Goal: Information Seeking & Learning: Learn about a topic

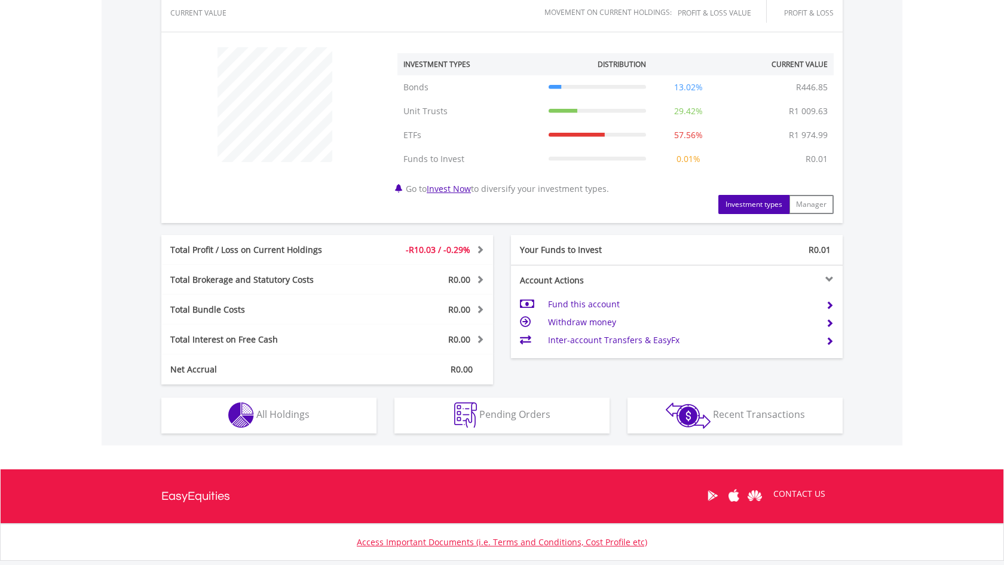
scroll to position [422, 0]
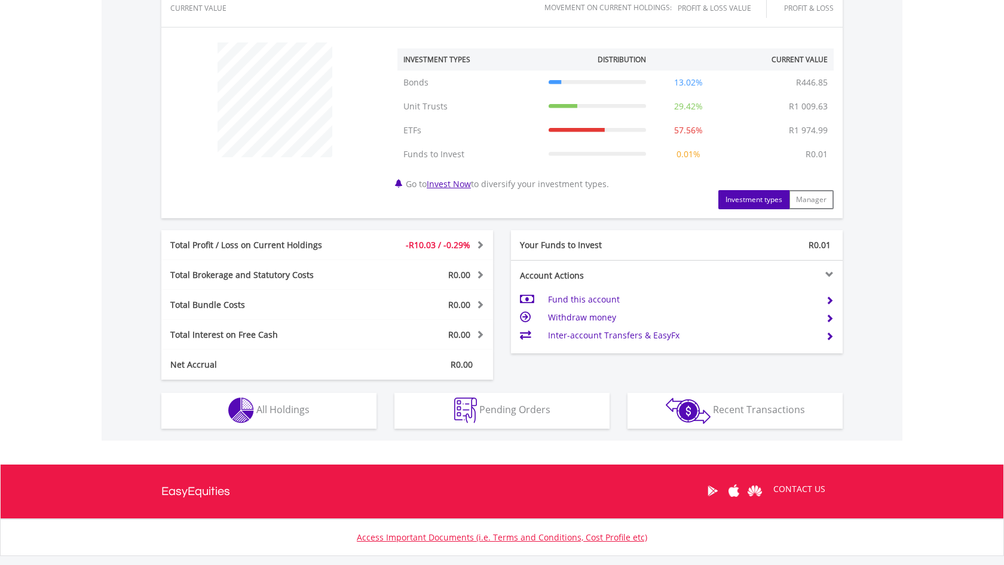
click at [334, 415] on button "Holdings All Holdings" at bounding box center [268, 411] width 215 height 36
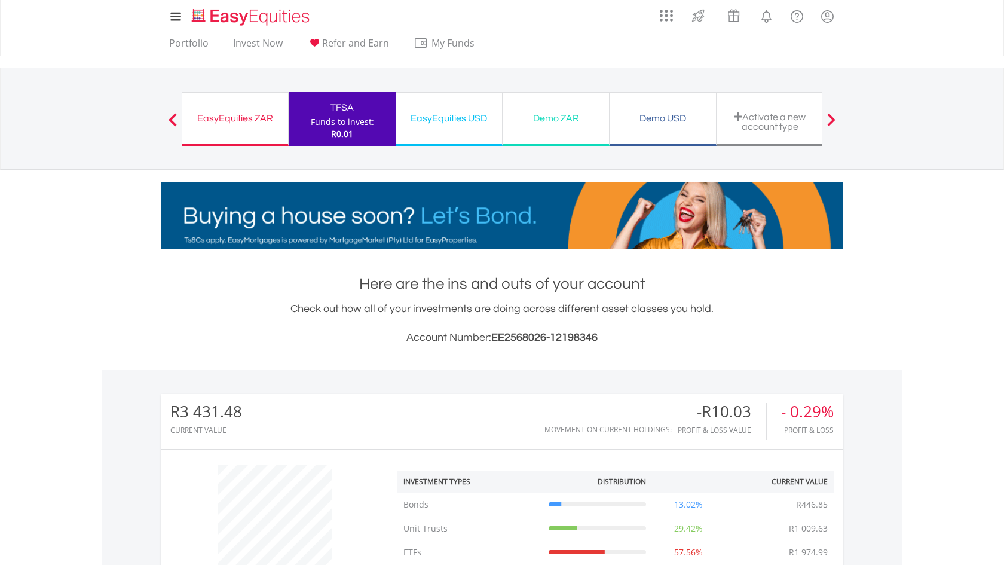
scroll to position [0, 0]
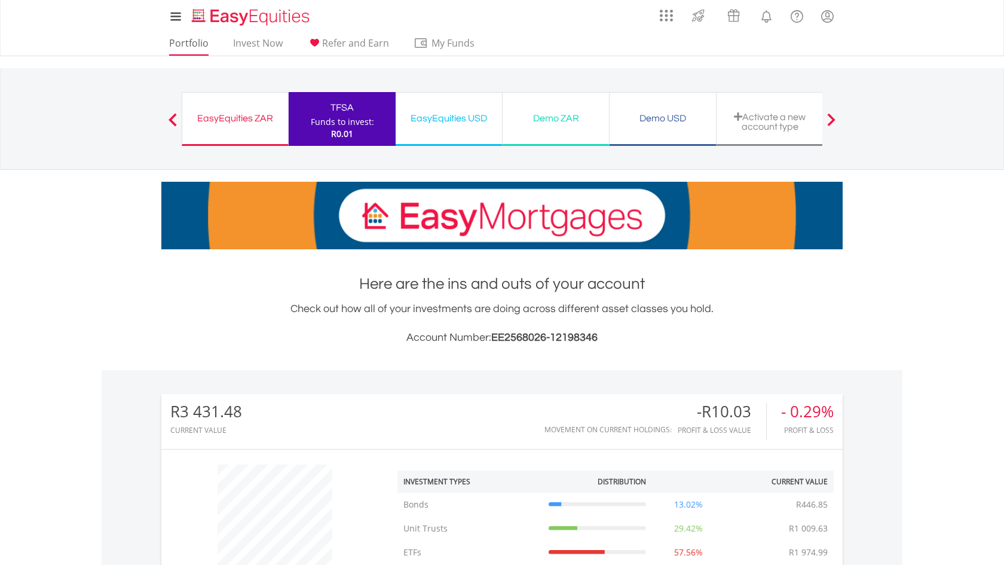
click at [193, 49] on link "Portfolio" at bounding box center [188, 46] width 49 height 19
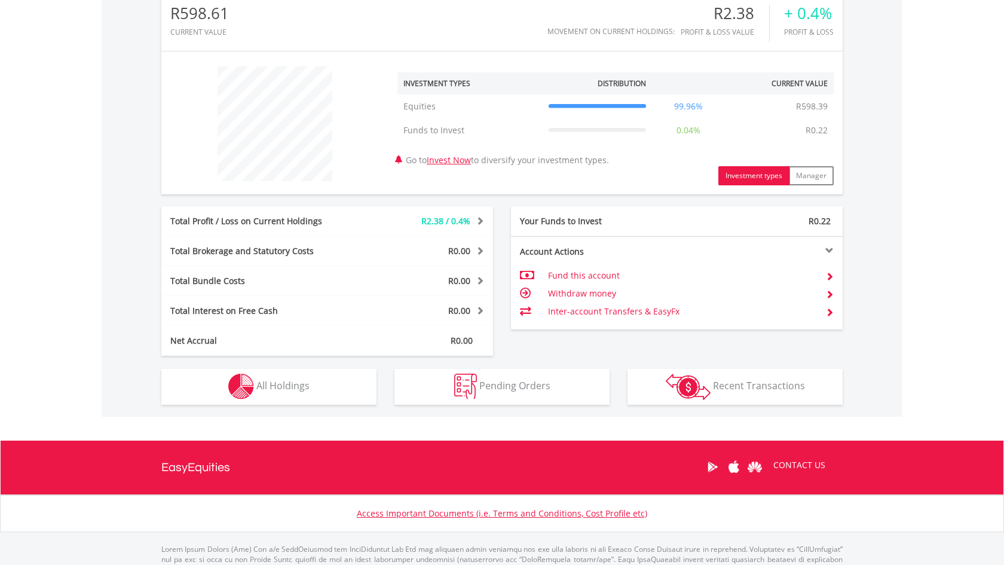
scroll to position [399, 0]
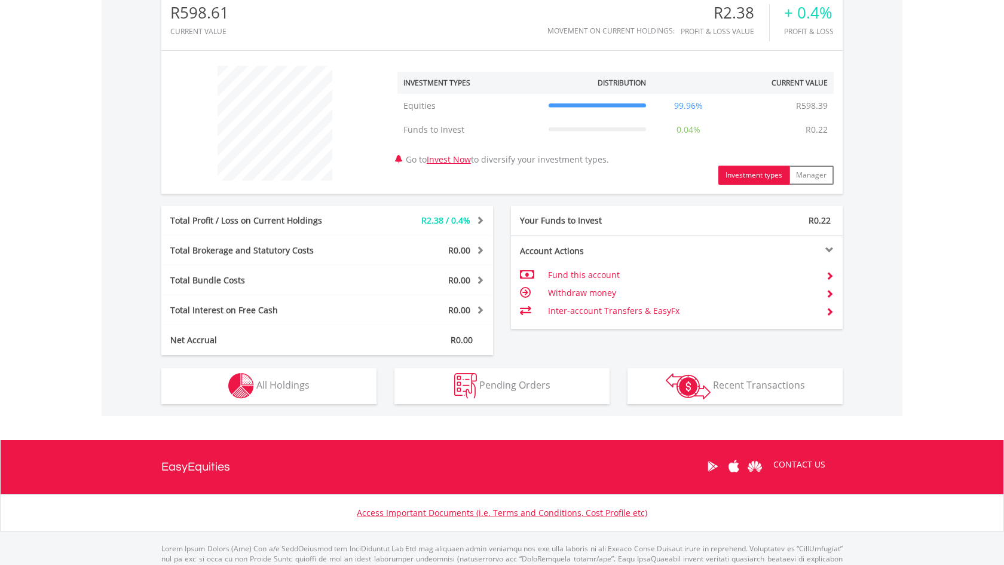
click at [358, 389] on button "Holdings All Holdings" at bounding box center [268, 386] width 215 height 36
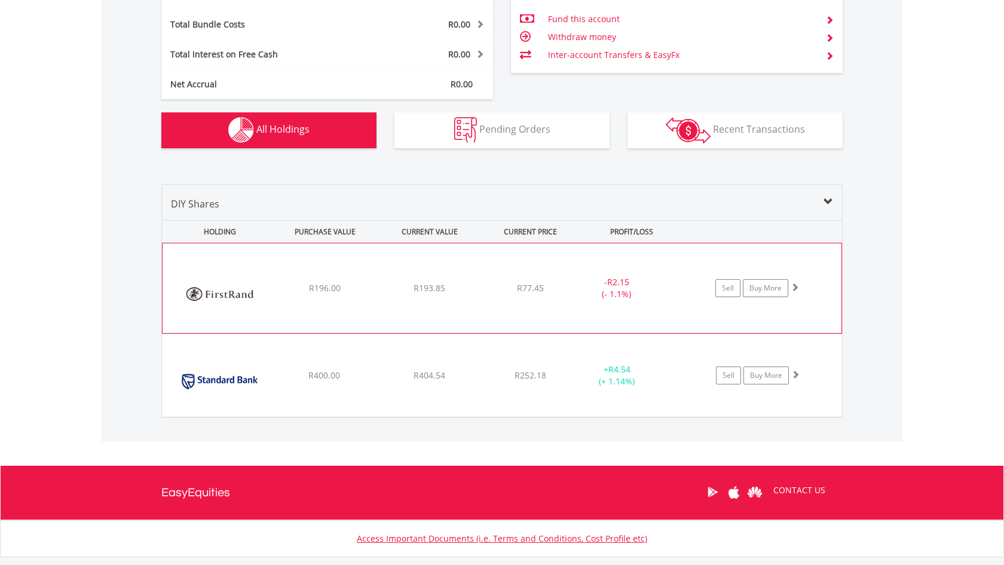
scroll to position [653, 0]
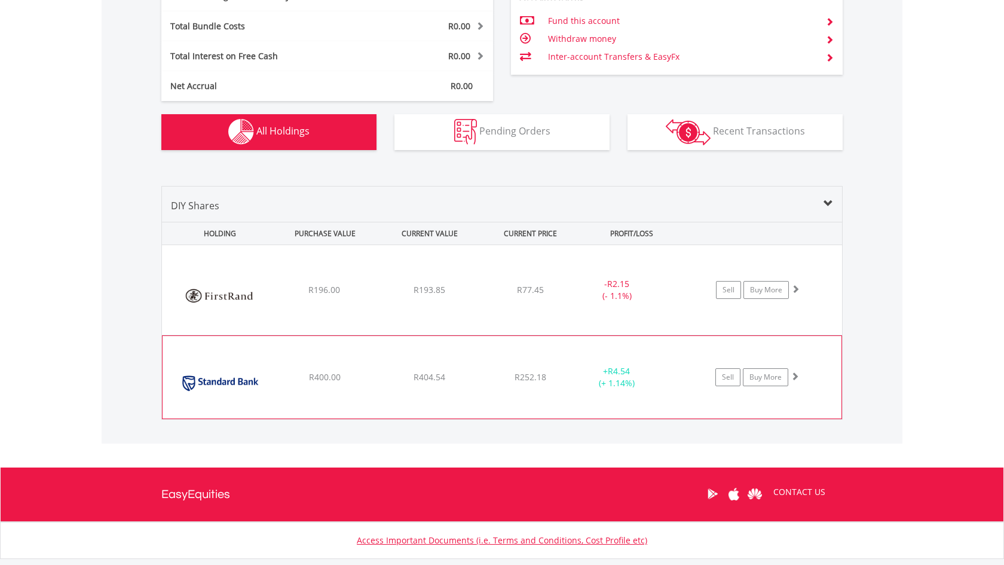
drag, startPoint x: 605, startPoint y: 369, endPoint x: 646, endPoint y: 371, distance: 40.7
click at [646, 371] on div "+ R4.54 (+ 1.14%)" at bounding box center [617, 377] width 90 height 24
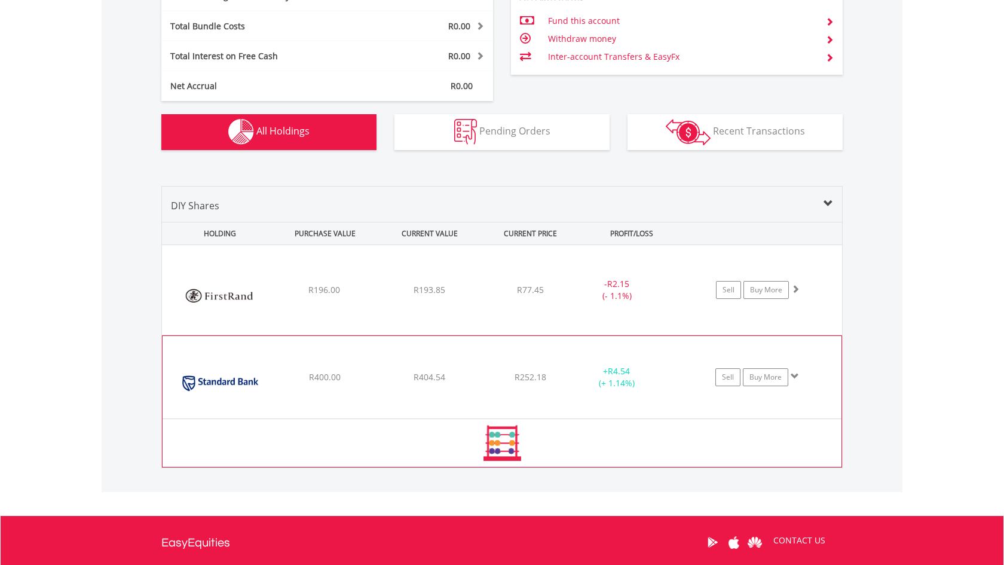
click at [646, 371] on div "+ R4.54 (+ 1.14%)" at bounding box center [617, 377] width 90 height 24
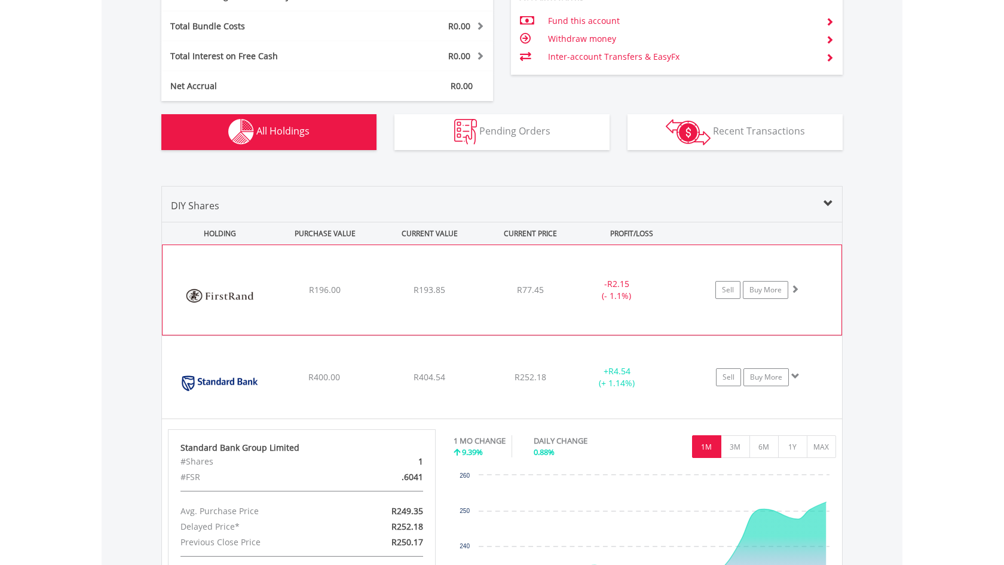
click at [799, 278] on div "﻿ Firstrand Limited R196.00 R193.85 R77.45 - R2.15 (- 1.1%) Sell Buy More" at bounding box center [502, 290] width 679 height 90
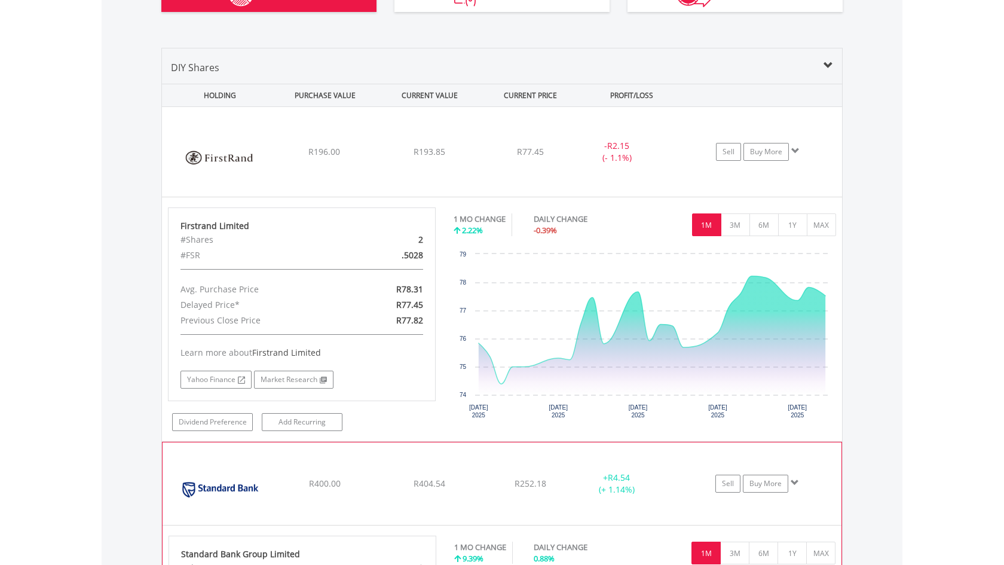
scroll to position [791, 0]
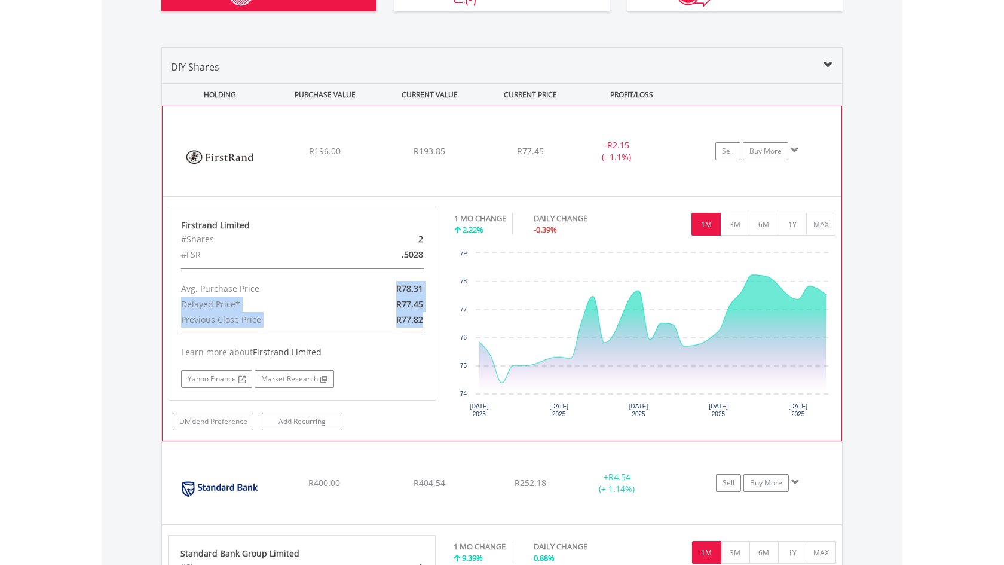
drag, startPoint x: 396, startPoint y: 289, endPoint x: 418, endPoint y: 325, distance: 43.0
click at [419, 327] on div "Firstrand Limited #Shares 2 #FSR .5028 Avg. Purchase Price R78.31 Delayed Price…" at bounding box center [303, 304] width 268 height 194
click at [422, 363] on div "Learn more about Firstrand Limited Yahoo Finance Market Research" at bounding box center [302, 361] width 243 height 54
click at [794, 150] on span at bounding box center [795, 150] width 8 height 8
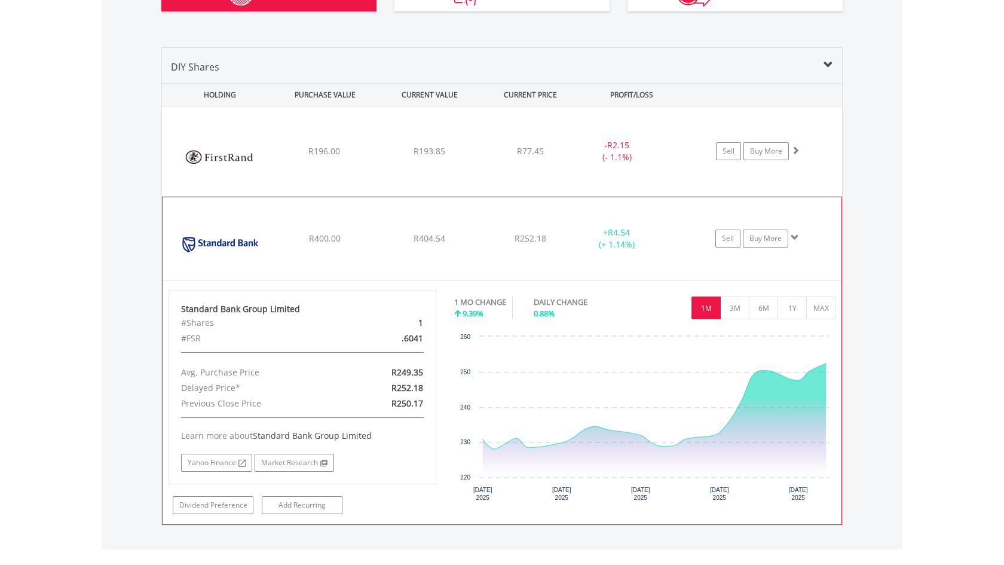
click at [794, 238] on span at bounding box center [795, 237] width 8 height 8
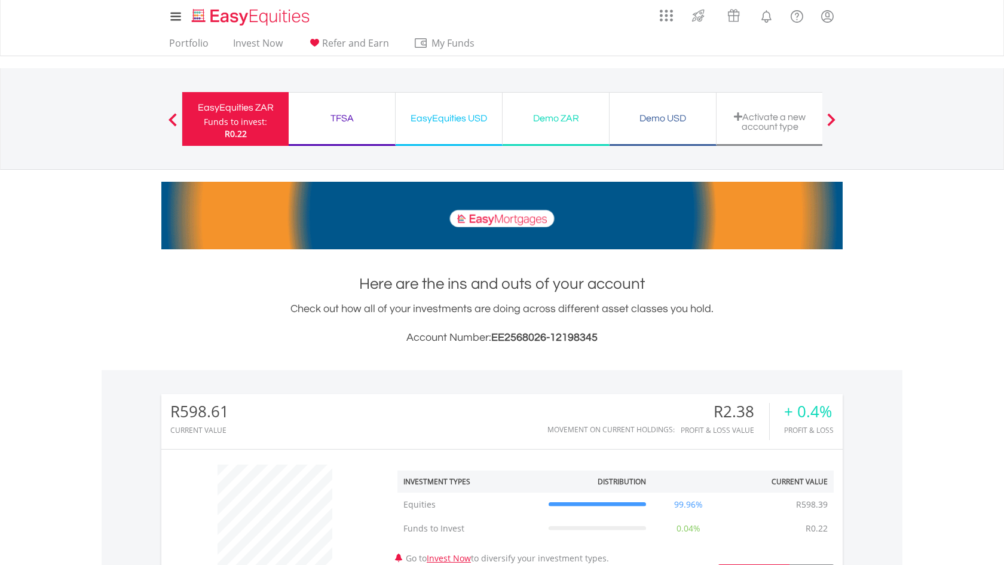
scroll to position [0, 0]
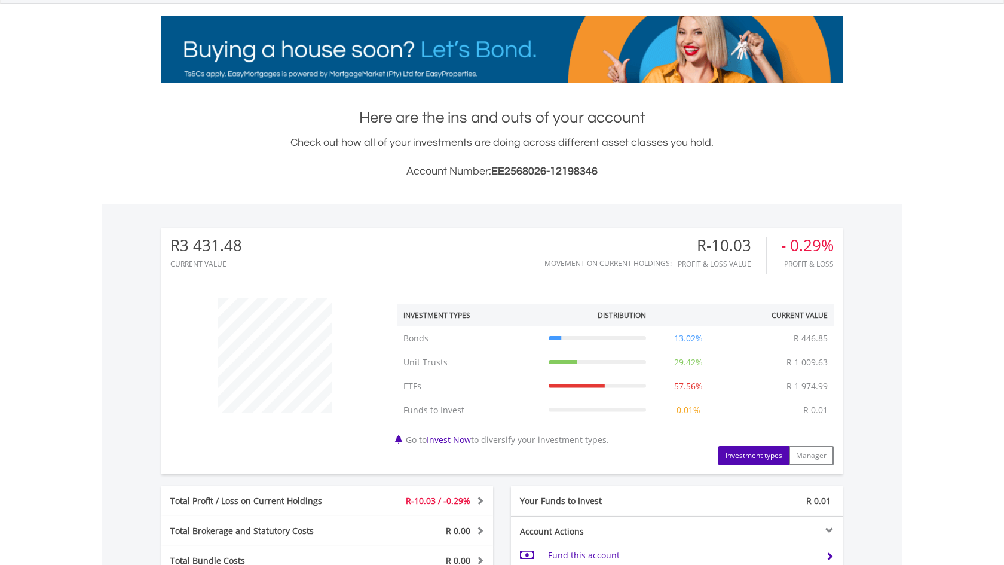
scroll to position [167, 0]
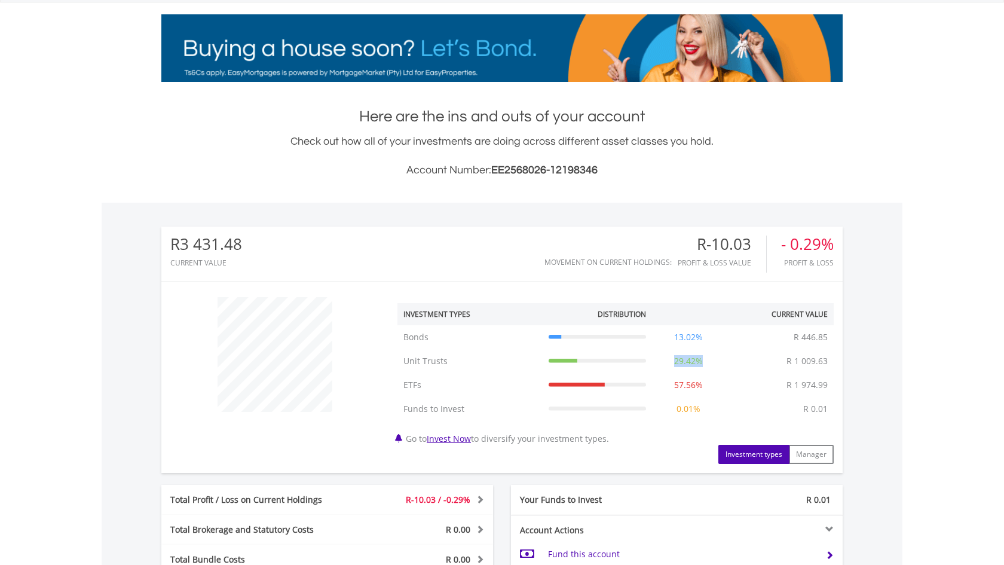
drag, startPoint x: 675, startPoint y: 363, endPoint x: 705, endPoint y: 365, distance: 29.9
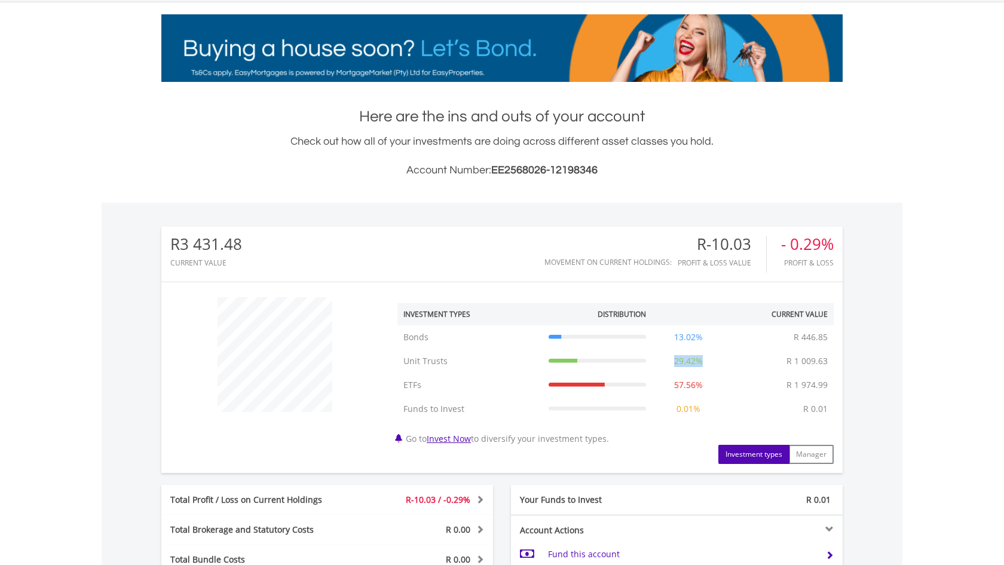
click at [705, 365] on td "29.42%" at bounding box center [688, 361] width 73 height 24
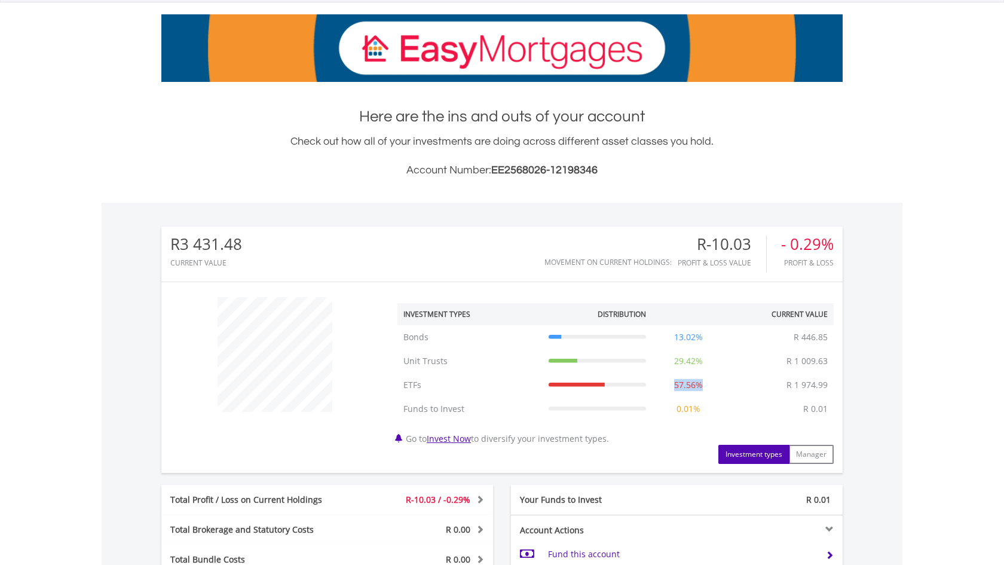
drag, startPoint x: 675, startPoint y: 385, endPoint x: 705, endPoint y: 387, distance: 29.9
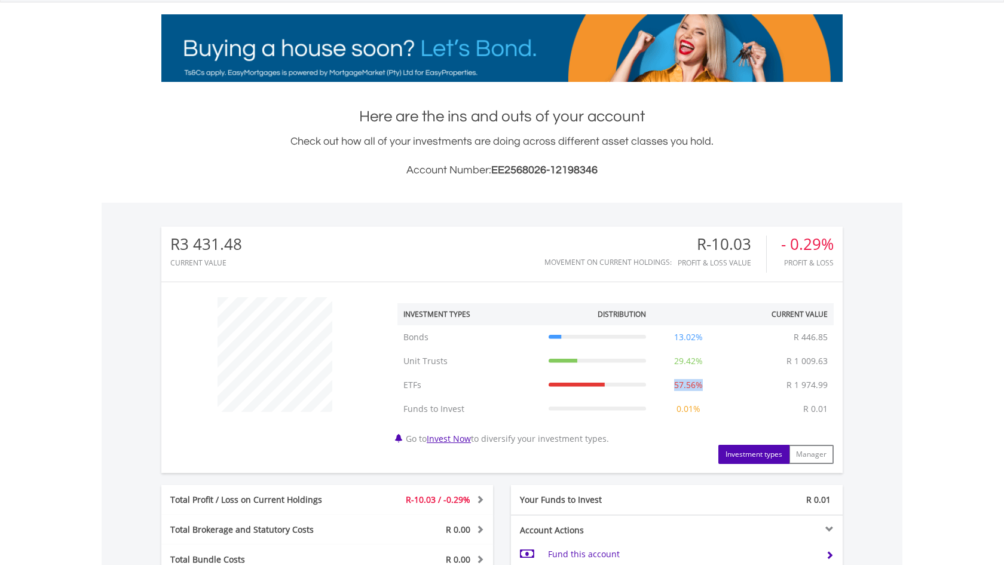
click at [705, 387] on td "57.56%" at bounding box center [688, 385] width 73 height 24
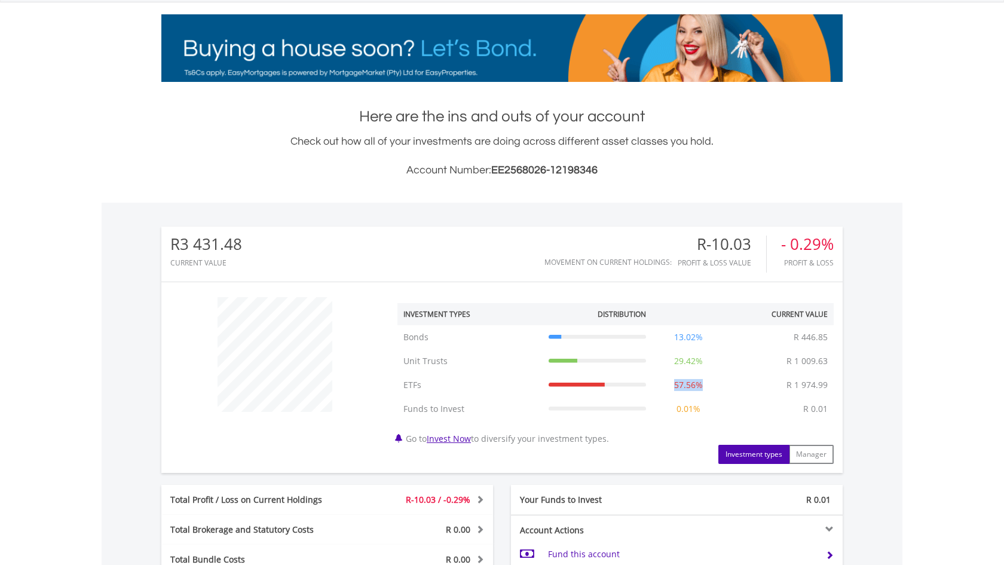
click at [706, 387] on td "57.56%" at bounding box center [688, 385] width 73 height 24
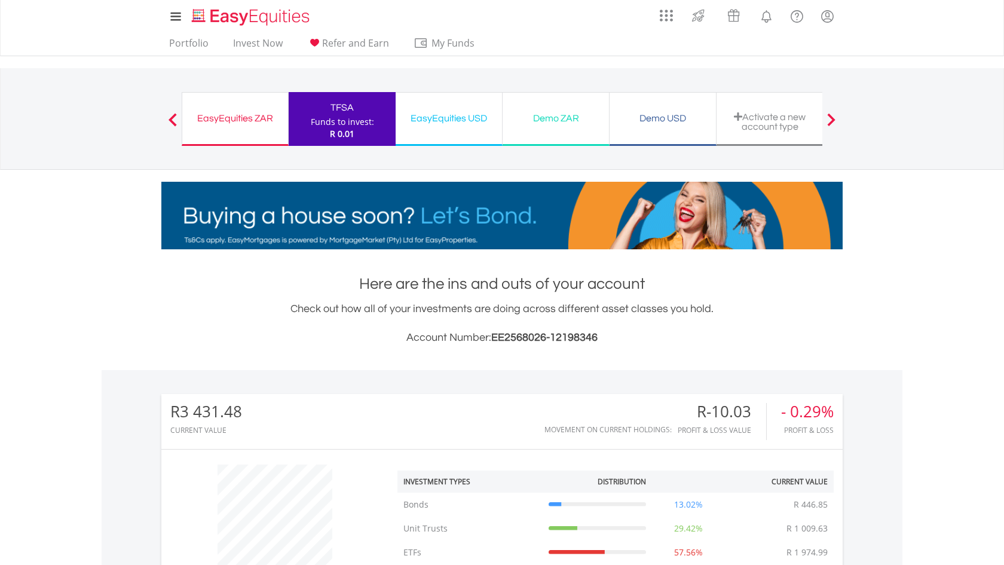
scroll to position [0, 0]
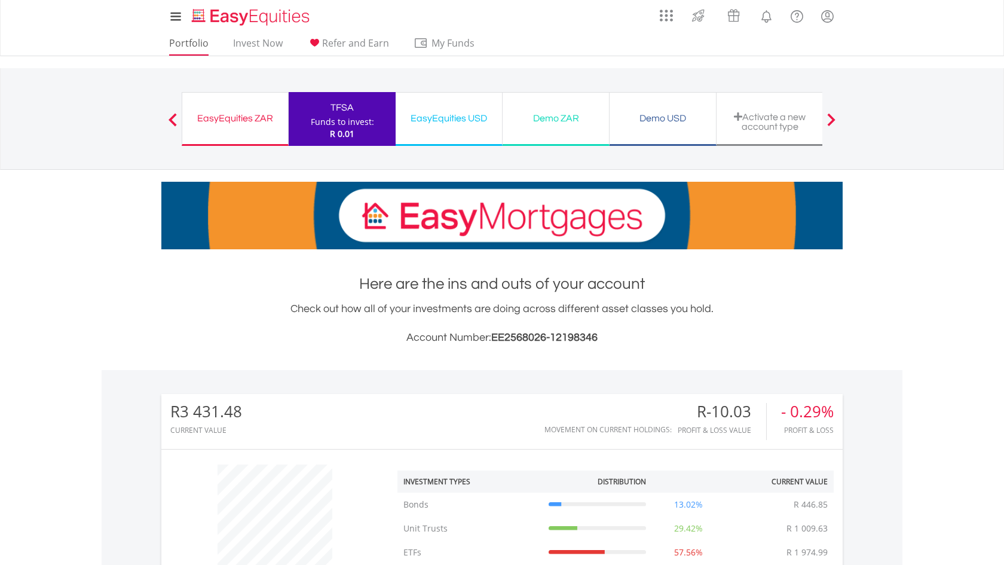
click at [197, 39] on link "Portfolio" at bounding box center [188, 46] width 49 height 19
